Goal: Information Seeking & Learning: Learn about a topic

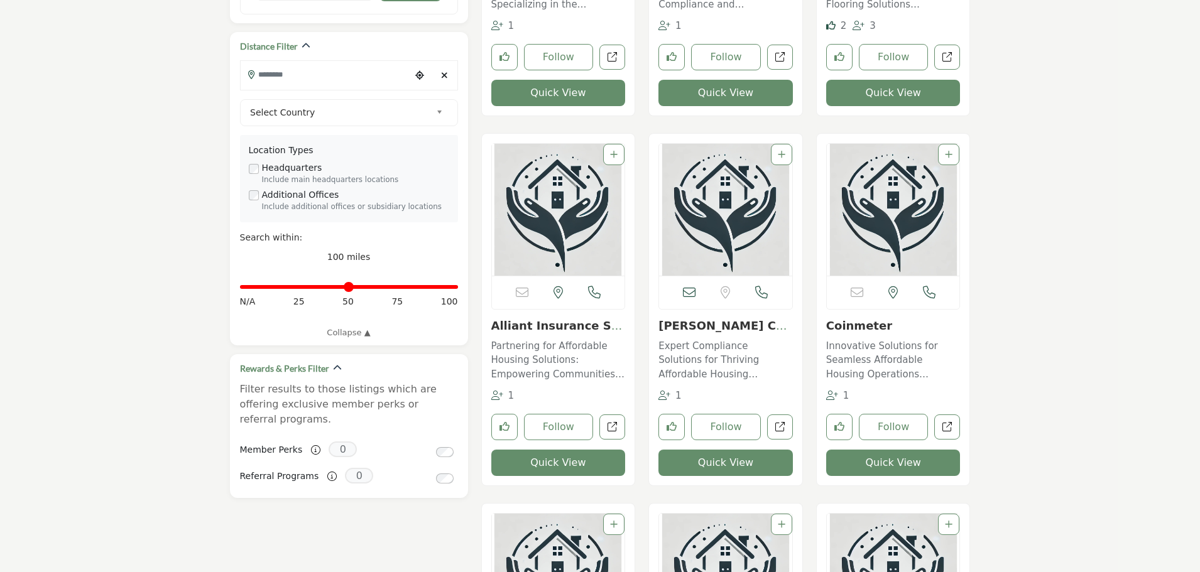
scroll to position [942, 0]
click at [714, 325] on link "Sheila King Consulti..." at bounding box center [724, 332] width 133 height 27
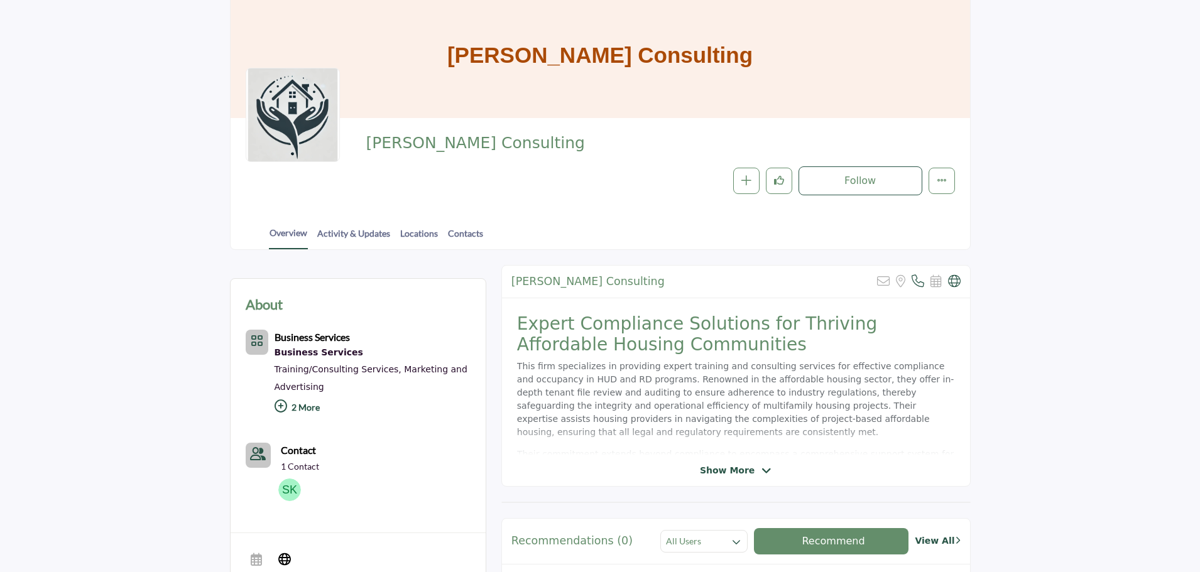
scroll to position [126, 0]
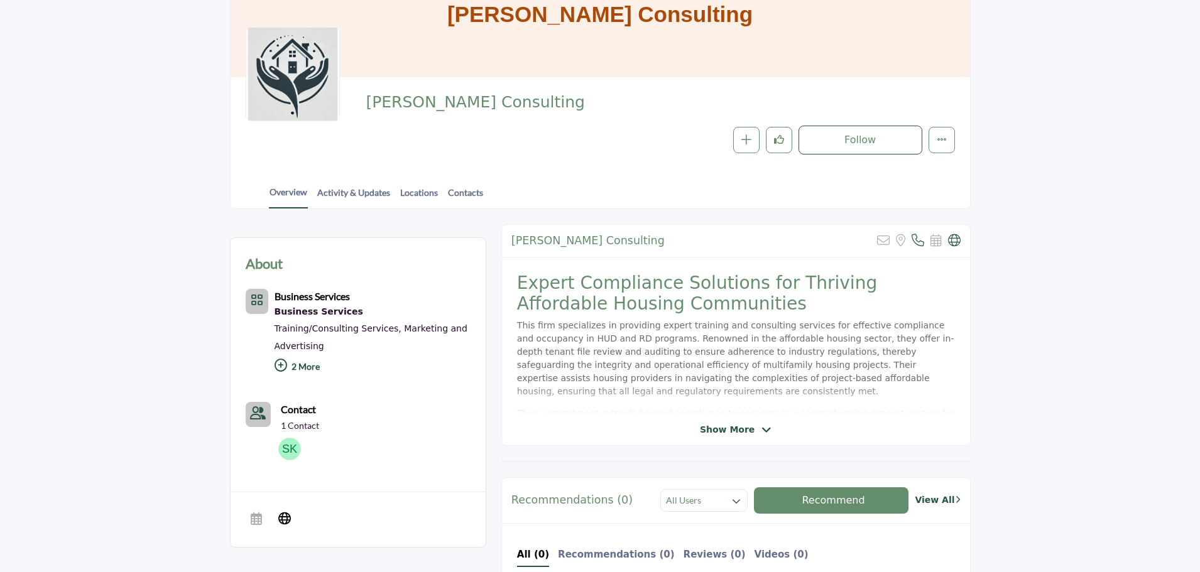
click at [762, 427] on icon at bounding box center [767, 430] width 10 height 11
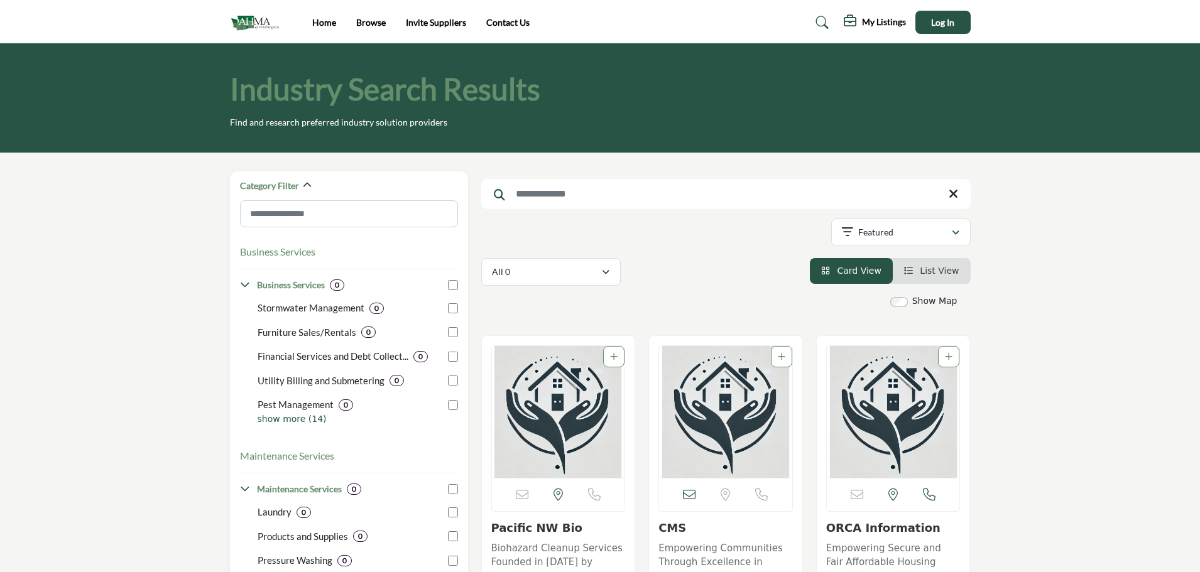
scroll to position [942, 0]
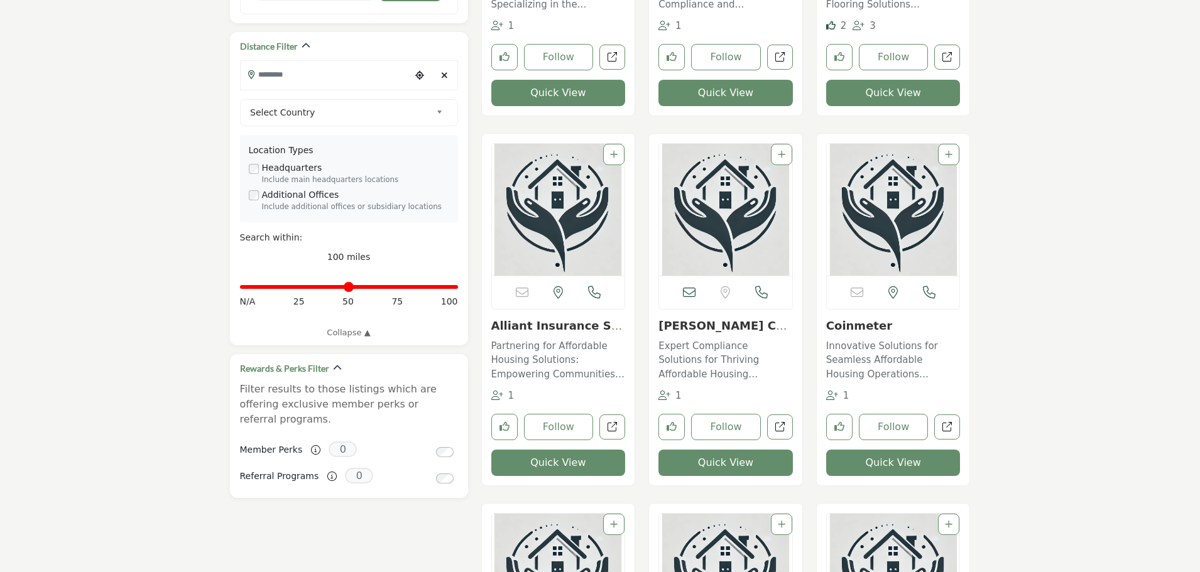
click at [527, 369] on p "Partnering for Affordable Housing Solutions: Empowering Communities Nationwide …" at bounding box center [558, 360] width 134 height 43
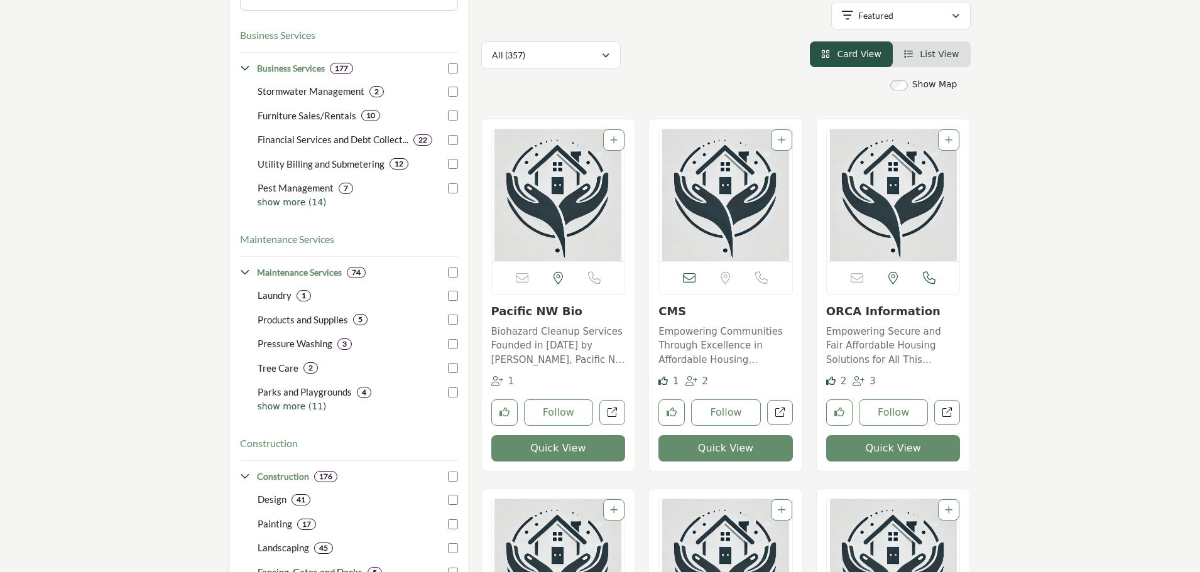
scroll to position [251, 0]
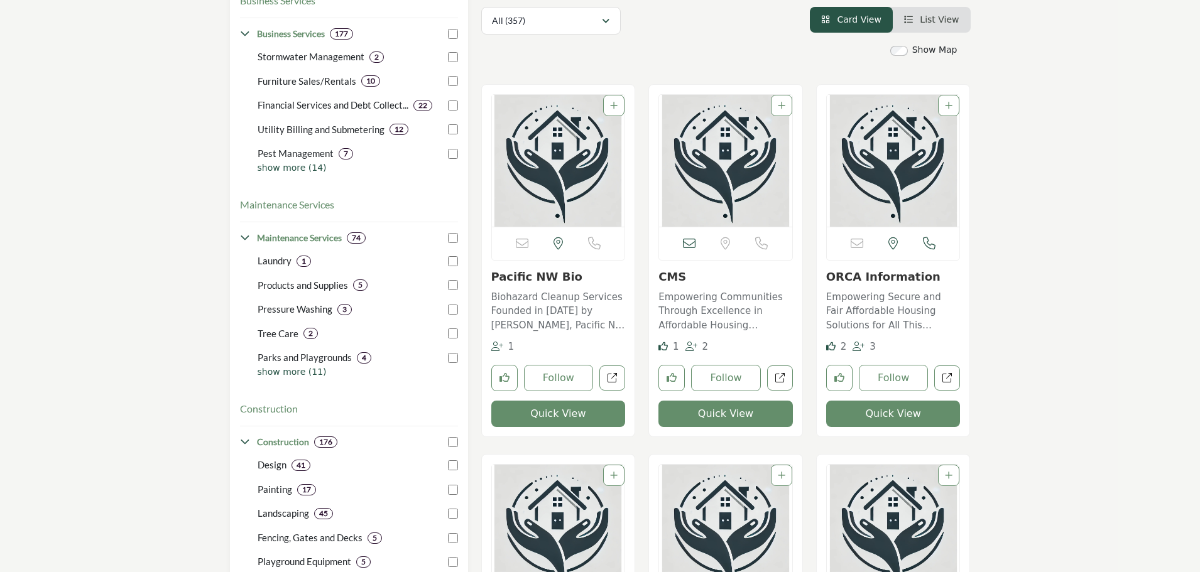
click at [688, 320] on p "Empowering Communities Through Excellence in Affordable Housing Solutions This …" at bounding box center [725, 311] width 134 height 43
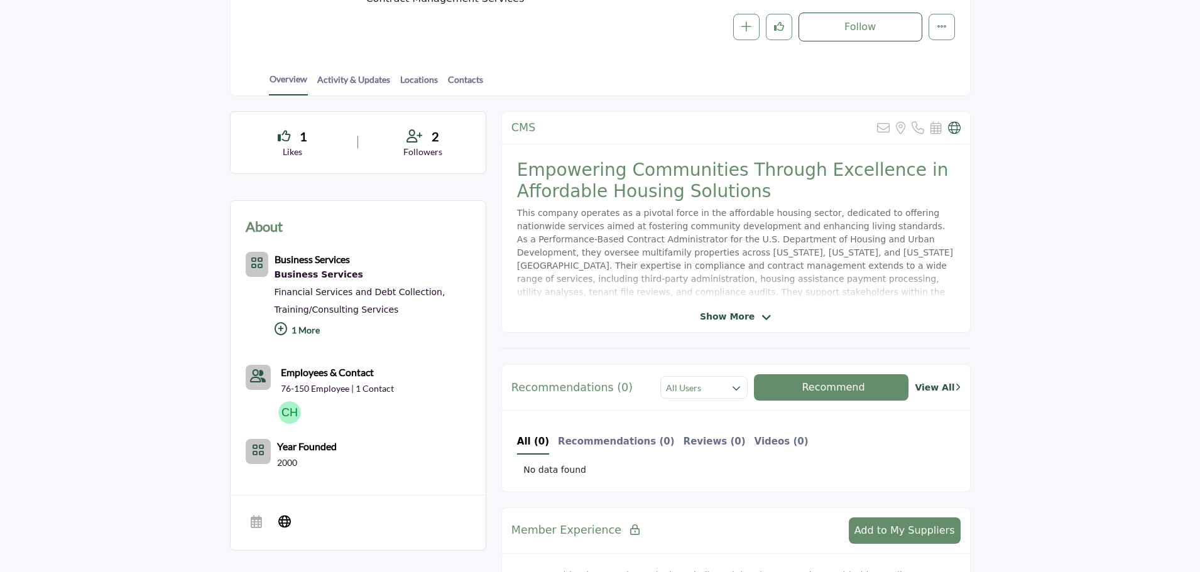
scroll to position [251, 0]
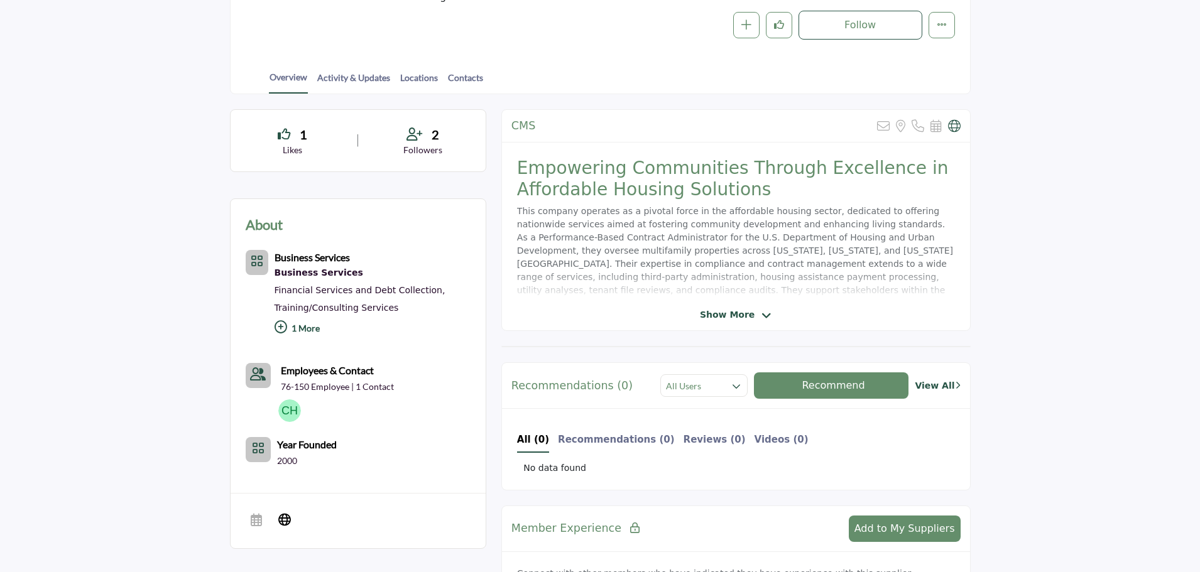
click at [762, 314] on icon at bounding box center [767, 315] width 10 height 11
